Goal: Transaction & Acquisition: Purchase product/service

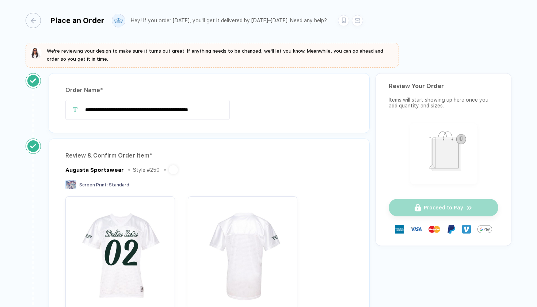
scroll to position [212, 0]
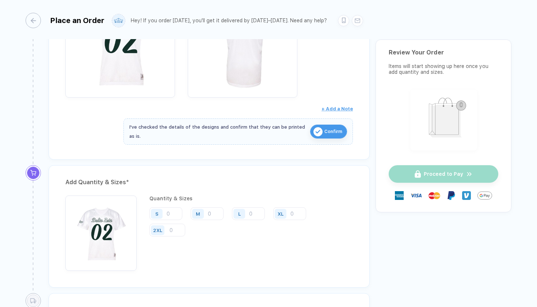
click at [264, 177] on div "Add Quantity & Sizes *" at bounding box center [208, 182] width 287 height 12
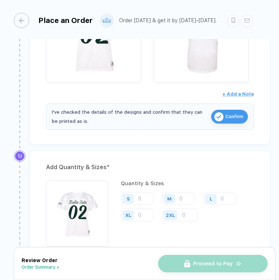
click at [174, 178] on div "Add Quantity & Sizes * Quantity & Sizes S M L XL 2XL" at bounding box center [149, 206] width 241 height 113
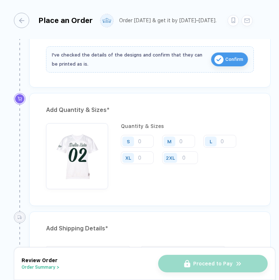
scroll to position [270, 0]
click at [231, 137] on input "number" at bounding box center [219, 141] width 33 height 13
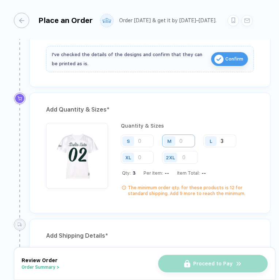
type input "3"
click at [185, 140] on input "number" at bounding box center [178, 141] width 33 height 13
type input "2"
click at [236, 138] on input "3" at bounding box center [219, 141] width 33 height 13
type input "6"
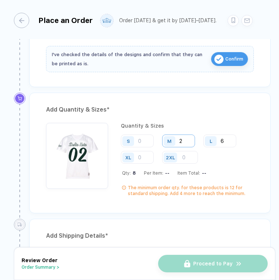
click at [189, 142] on input "2" at bounding box center [178, 141] width 33 height 13
type input "3"
click at [230, 139] on input "6" at bounding box center [219, 141] width 33 height 13
type input "8"
click at [189, 139] on input "3" at bounding box center [178, 141] width 33 height 13
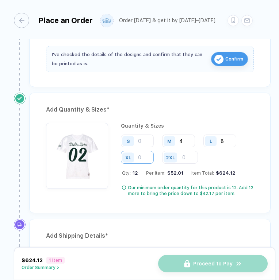
type input "4"
click at [141, 158] on input "number" at bounding box center [137, 157] width 33 height 13
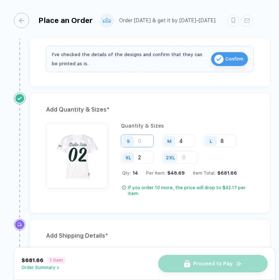
type input "2"
click at [144, 139] on input "number" at bounding box center [137, 141] width 33 height 13
type input "1"
click at [229, 140] on input "8" at bounding box center [219, 141] width 33 height 13
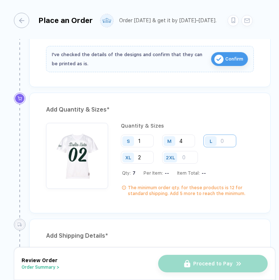
type input "9"
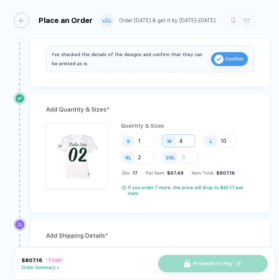
type input "10"
click at [185, 140] on input "4" at bounding box center [178, 141] width 33 height 13
type input "5"
click at [145, 139] on input "1" at bounding box center [137, 141] width 33 height 13
type input "2"
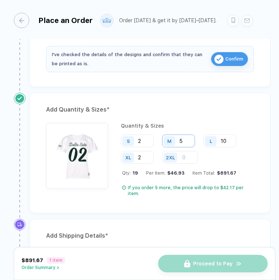
click at [188, 140] on input "5" at bounding box center [178, 141] width 33 height 13
click at [226, 137] on input "10" at bounding box center [219, 141] width 33 height 13
type input "11"
click at [187, 140] on input "5" at bounding box center [178, 141] width 33 height 13
type input "9"
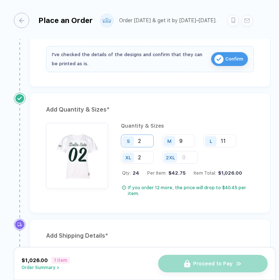
click at [144, 138] on input "2" at bounding box center [137, 141] width 33 height 13
type input "6"
click at [146, 157] on input "2" at bounding box center [137, 157] width 33 height 13
type input "3"
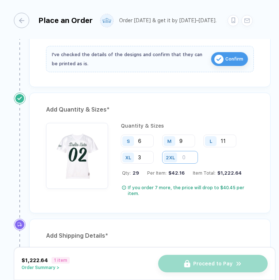
click at [186, 158] on input "number" at bounding box center [180, 157] width 36 height 13
type input "1"
click at [232, 140] on input "11" at bounding box center [219, 141] width 33 height 13
type input "1"
click at [186, 142] on input "9" at bounding box center [178, 141] width 33 height 13
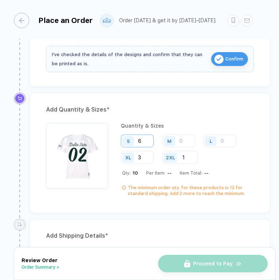
click at [145, 140] on input "6" at bounding box center [137, 141] width 33 height 13
click at [181, 140] on input "number" at bounding box center [178, 141] width 33 height 13
click at [222, 143] on input "number" at bounding box center [219, 141] width 33 height 13
type input "3"
click at [189, 139] on input "number" at bounding box center [178, 141] width 33 height 13
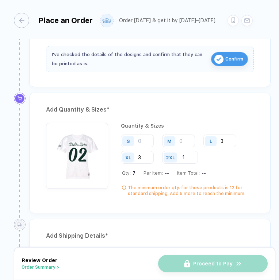
type input "3"
type input "2"
click at [230, 140] on input "3" at bounding box center [219, 141] width 33 height 13
type input "5"
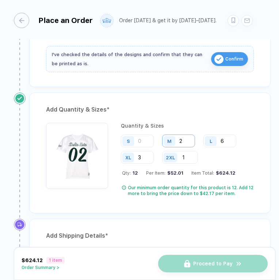
type input "6"
click at [191, 139] on input "2" at bounding box center [178, 141] width 33 height 13
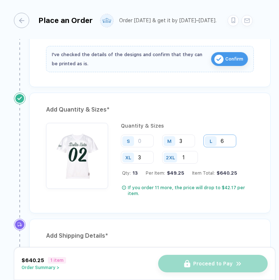
type input "3"
click at [232, 142] on input "6" at bounding box center [219, 141] width 33 height 13
type input "8"
click at [185, 139] on input "3" at bounding box center [178, 141] width 33 height 13
type input "4"
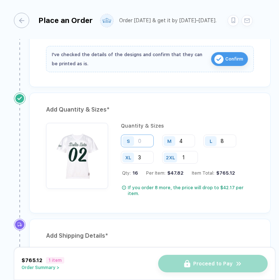
click at [150, 138] on input "number" at bounding box center [137, 141] width 33 height 13
type input "1"
click at [225, 141] on input "8" at bounding box center [219, 141] width 33 height 13
type input "10"
click at [187, 142] on input "4" at bounding box center [178, 141] width 33 height 13
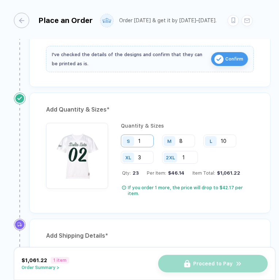
type input "8"
click at [149, 136] on input "1" at bounding box center [137, 141] width 33 height 13
type input "2"
type input "3"
type input "2"
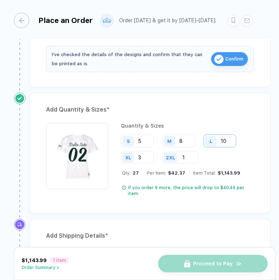
type input "5"
click at [231, 143] on input "10" at bounding box center [219, 141] width 33 height 13
type input "11"
click at [191, 139] on input "8" at bounding box center [178, 141] width 33 height 13
type input "9"
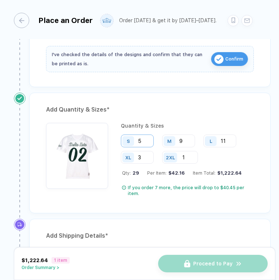
click at [144, 141] on input "5" at bounding box center [137, 141] width 33 height 13
type input "6"
click at [219, 173] on div "$1,262.10" at bounding box center [228, 172] width 25 height 5
